Goal: Task Accomplishment & Management: Use online tool/utility

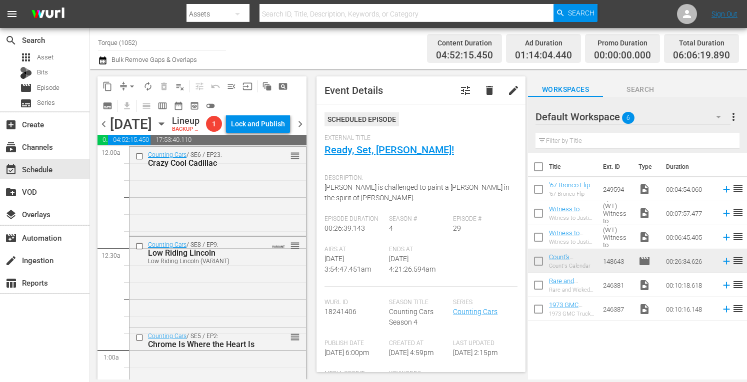
scroll to position [747, 0]
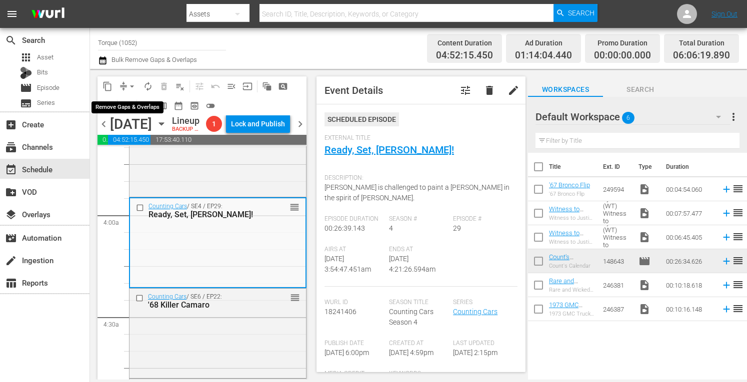
click at [132, 85] on span "arrow_drop_down" at bounding box center [132, 86] width 10 height 10
click at [133, 107] on li "Align to Midnight" at bounding box center [132, 106] width 82 height 16
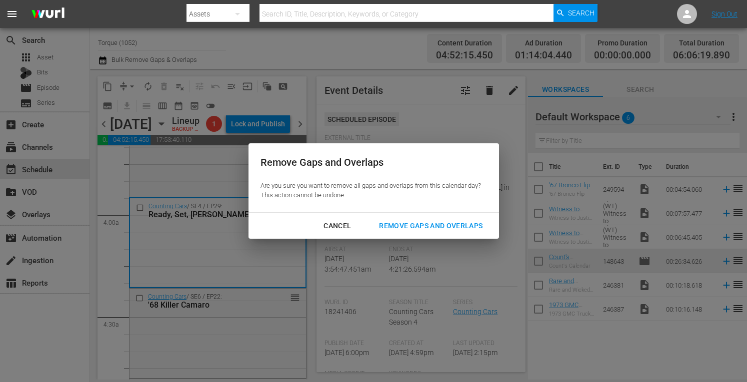
click at [430, 225] on div "Remove Gaps and Overlaps" at bounding box center [430, 226] width 119 height 12
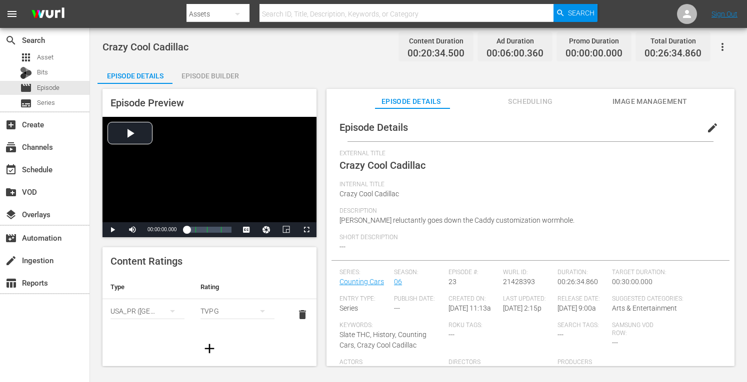
click at [217, 71] on div "Episode Builder" at bounding box center [209, 76] width 75 height 24
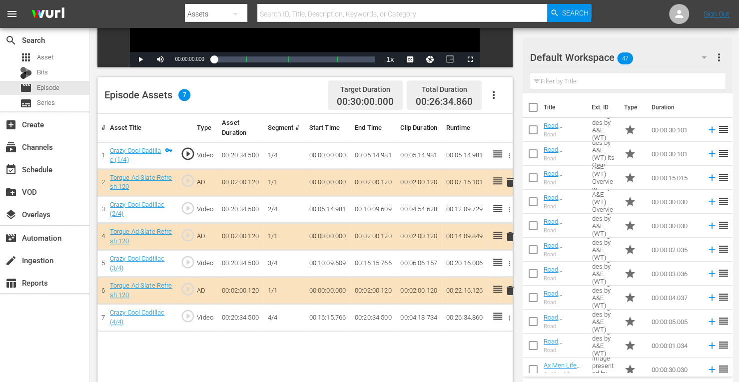
scroll to position [214, 0]
click at [510, 232] on span "delete" at bounding box center [510, 236] width 12 height 12
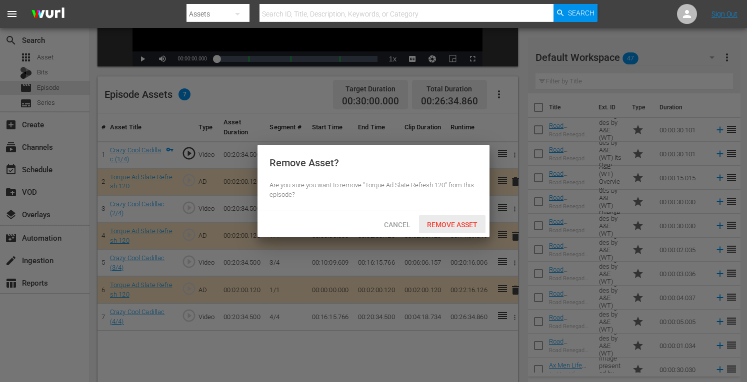
click at [472, 225] on span "Remove Asset" at bounding box center [452, 225] width 66 height 8
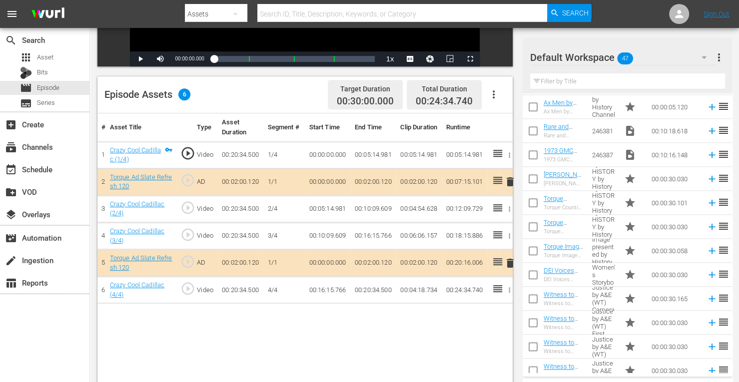
scroll to position [701, 0]
